Goal: Task Accomplishment & Management: Manage account settings

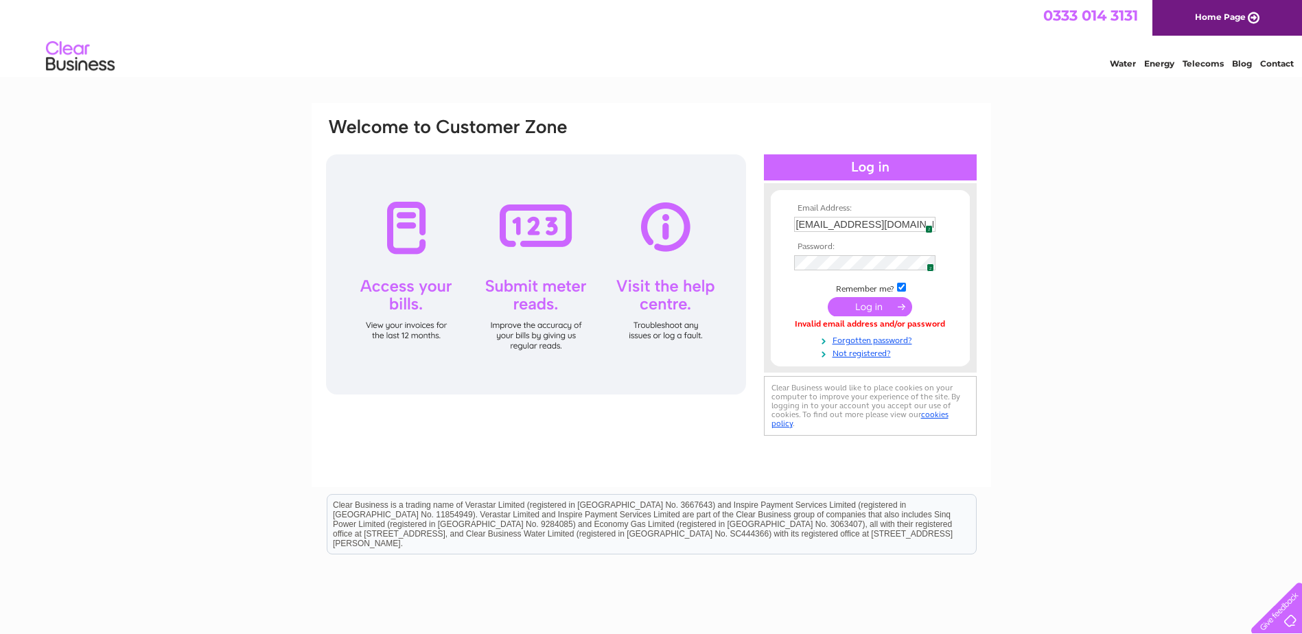
click at [927, 264] on span "2" at bounding box center [931, 268] width 8 height 8
click at [870, 307] on input "submit" at bounding box center [870, 306] width 84 height 19
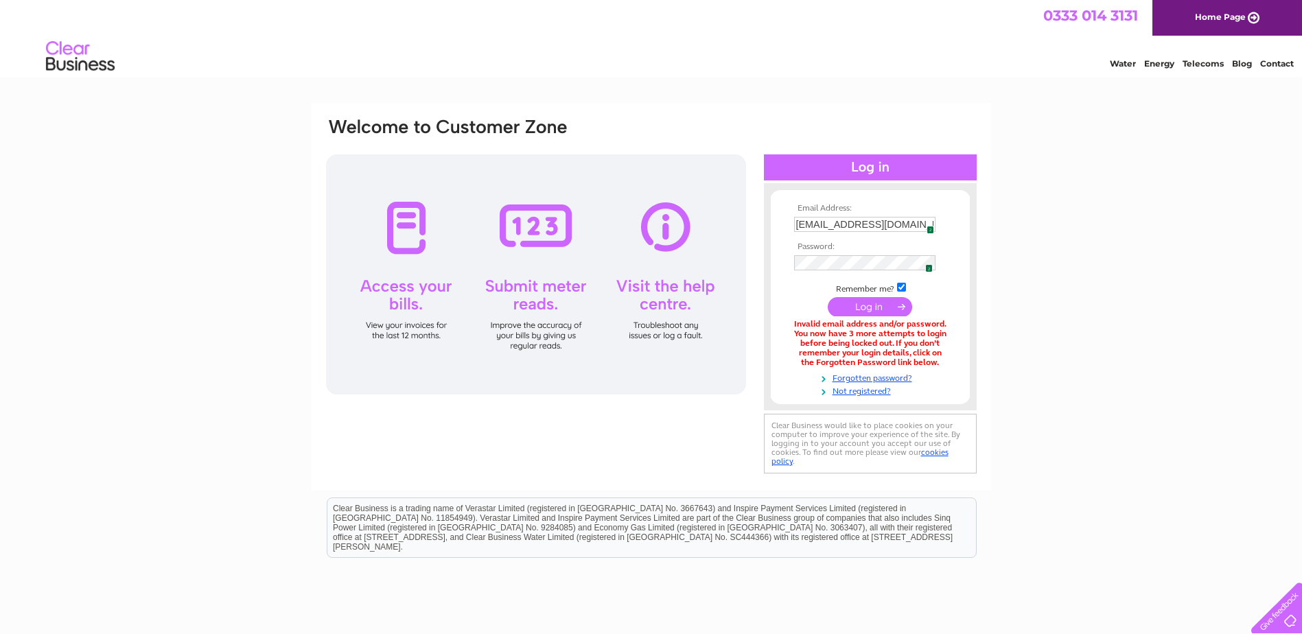
click at [894, 226] on input "[EMAIL_ADDRESS][DOMAIN_NAME][PERSON_NAME]" at bounding box center [864, 224] width 141 height 15
drag, startPoint x: 1231, startPoint y: 241, endPoint x: 1211, endPoint y: 241, distance: 19.9
click at [1231, 241] on div "Email Address: [EMAIL_ADDRESS][DOMAIN_NAME][PERSON_NAME] 2 Password: 2" at bounding box center [651, 414] width 1302 height 623
click at [811, 225] on input "info@ibi.scot" at bounding box center [865, 225] width 143 height 16
drag, startPoint x: 811, startPoint y: 225, endPoint x: 754, endPoint y: 225, distance: 56.3
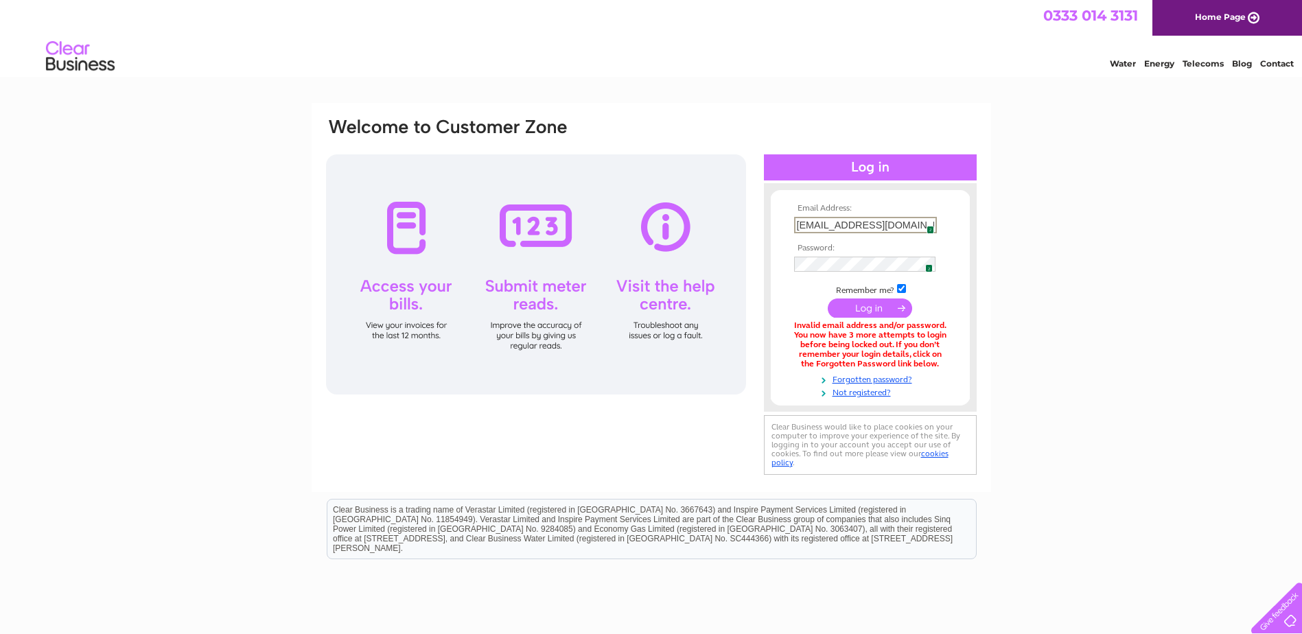
click at [1232, 69] on div "Email Address: info@ibi.scot 2 Password: 2" at bounding box center [1242, 63] width 20 height 10
type input "pauline@ibi.scot"
click at [828, 299] on input "submit" at bounding box center [870, 308] width 84 height 19
